Goal: Find specific page/section: Find specific page/section

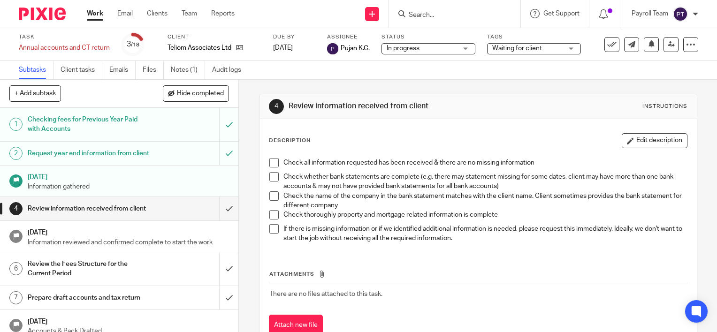
click at [432, 15] on input "Search" at bounding box center [450, 15] width 84 height 8
paste input "[PERSON_NAME]"
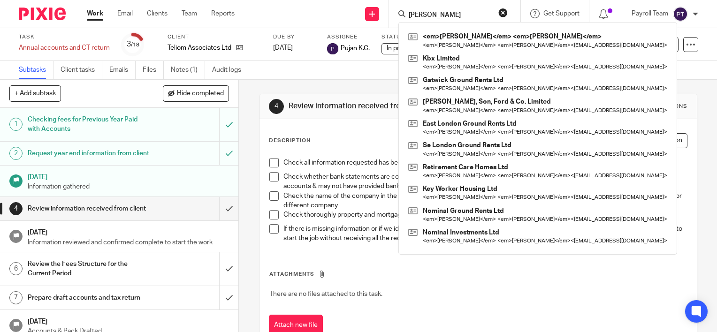
type input "[PERSON_NAME]"
click button "submit" at bounding box center [0, 0] width 0 height 0
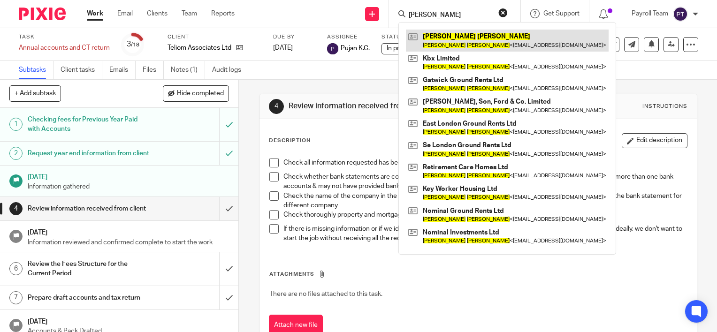
click at [433, 39] on link at bounding box center [507, 41] width 203 height 22
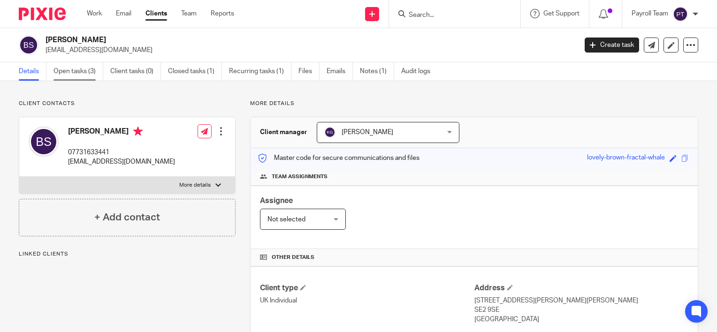
click at [85, 73] on link "Open tasks (3)" at bounding box center [79, 71] width 50 height 18
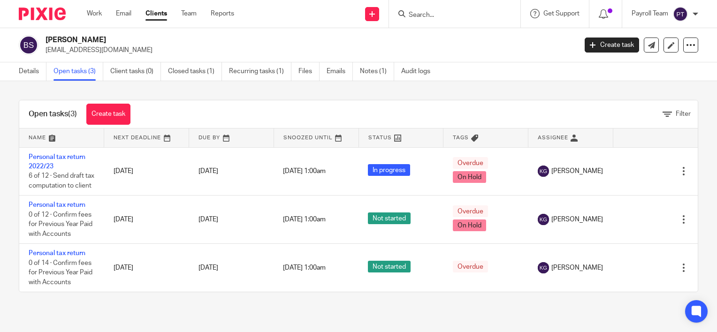
click at [413, 16] on input "Search" at bounding box center [450, 15] width 84 height 8
paste input "Se London Ground Rents Ltd"
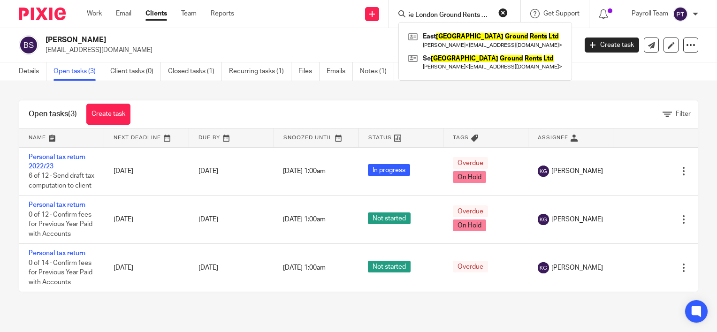
type input "Se London Ground Rents Ltd"
click button "submit" at bounding box center [0, 0] width 0 height 0
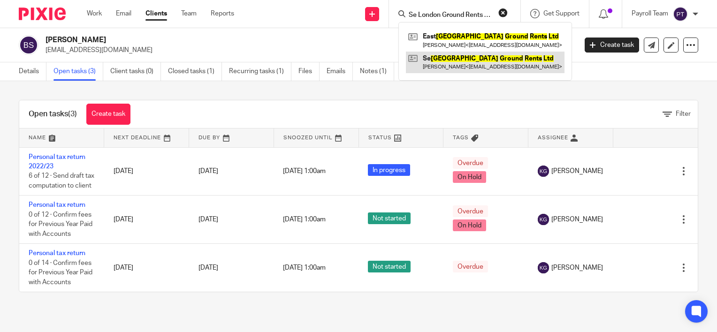
click at [452, 63] on link at bounding box center [485, 63] width 159 height 22
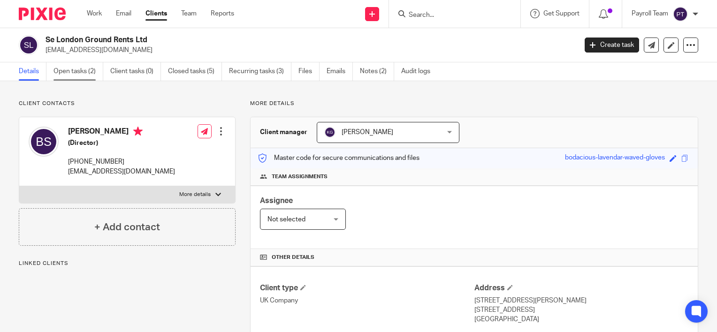
click at [71, 73] on link "Open tasks (2)" at bounding box center [79, 71] width 50 height 18
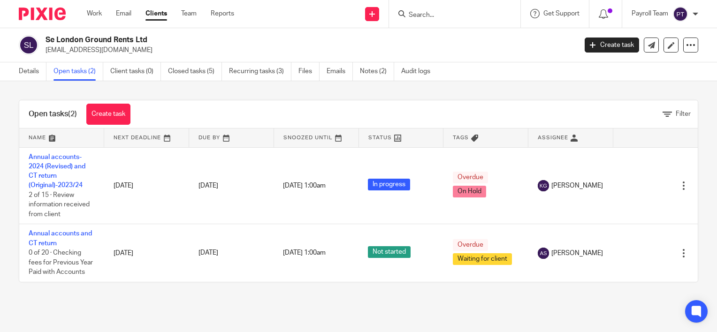
click at [429, 24] on div at bounding box center [454, 14] width 131 height 28
click at [424, 19] on input "Search" at bounding box center [450, 15] width 84 height 8
paste input "Am Housing Croydon Ltd"
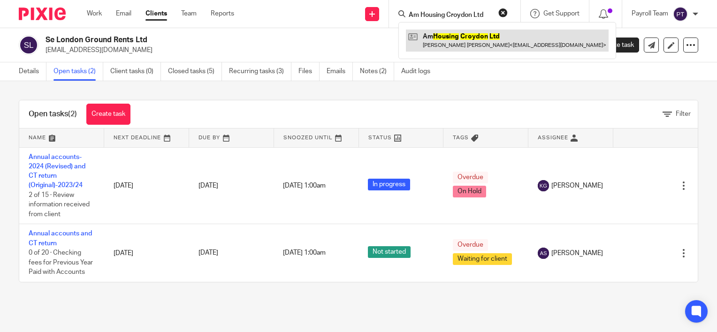
type input "Am Housing Croydon Ltd"
click at [433, 41] on link at bounding box center [507, 41] width 203 height 22
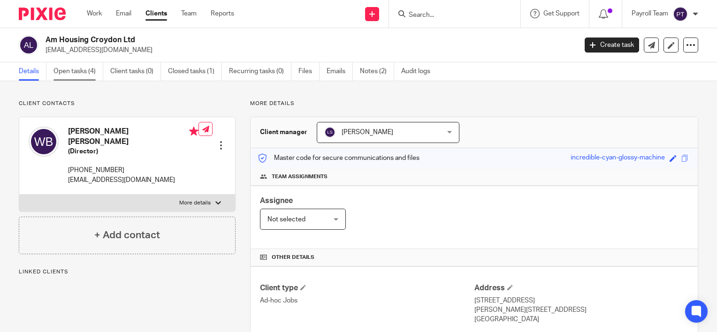
click at [80, 68] on link "Open tasks (4)" at bounding box center [79, 71] width 50 height 18
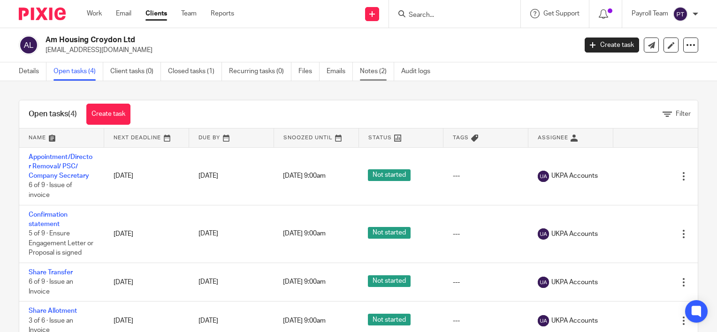
click at [373, 71] on link "Notes (2)" at bounding box center [377, 71] width 34 height 18
